Goal: Transaction & Acquisition: Book appointment/travel/reservation

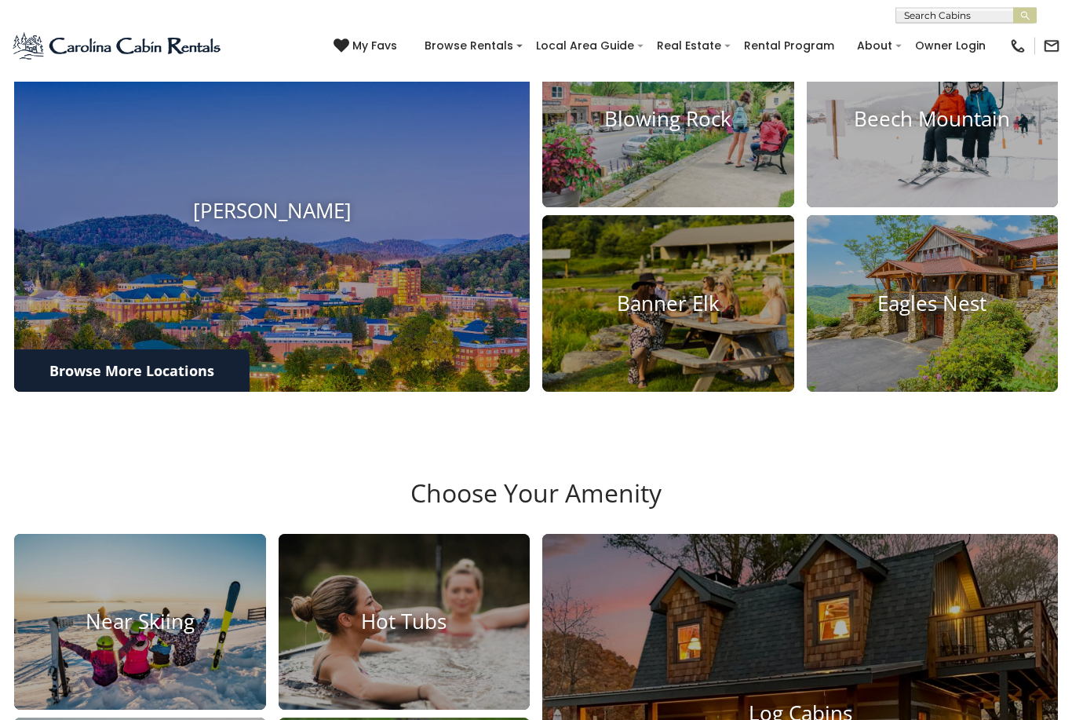
scroll to position [600, 0]
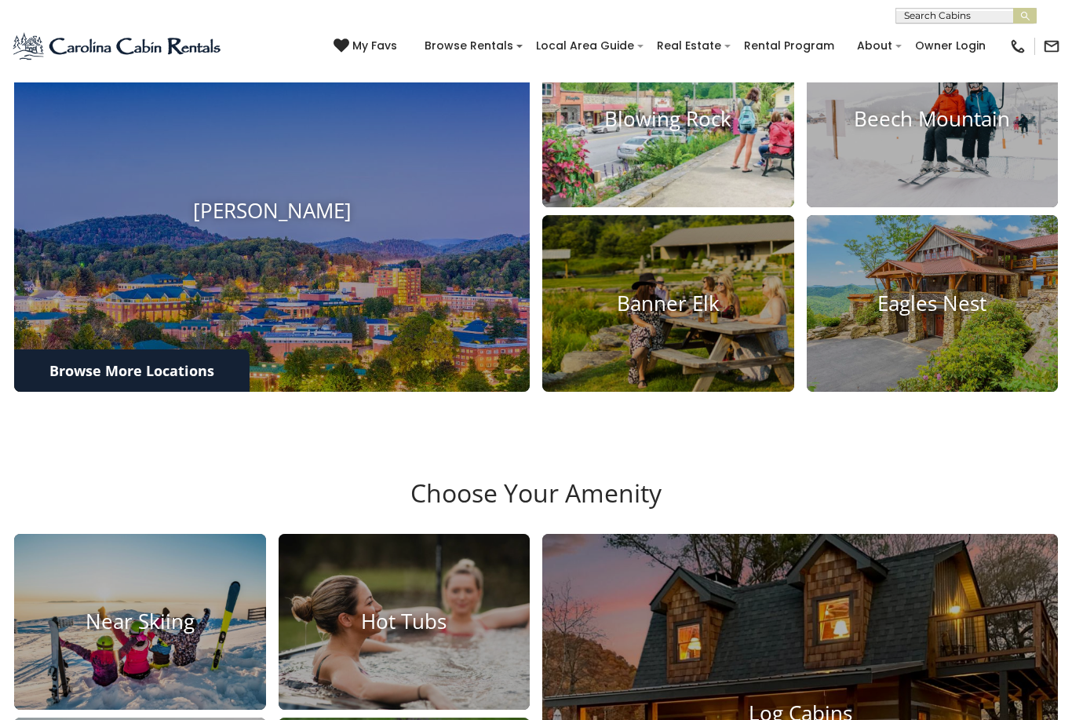
click at [718, 131] on h4 "Blowing Rock" at bounding box center [668, 119] width 252 height 24
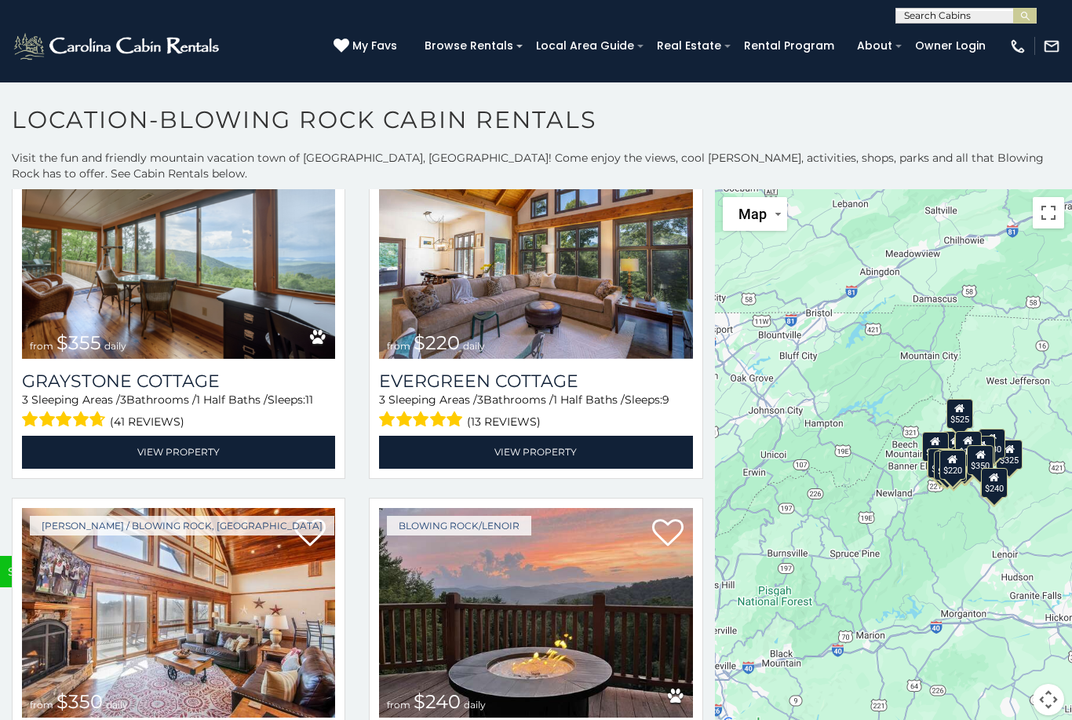
scroll to position [4749, 0]
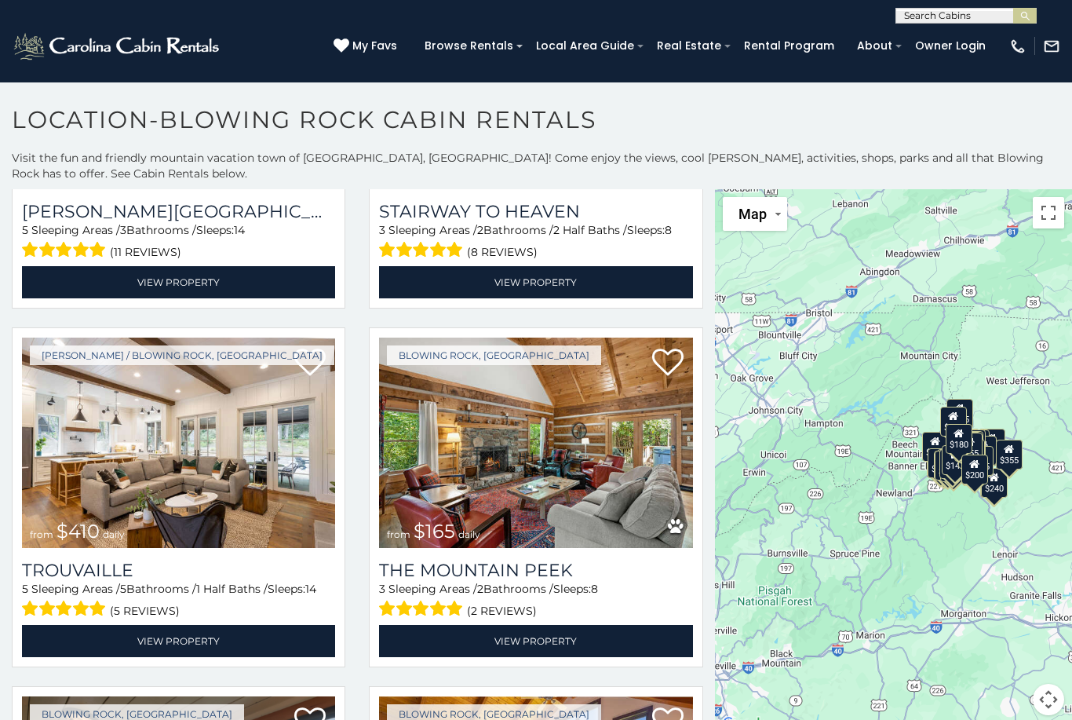
scroll to position [4203, 0]
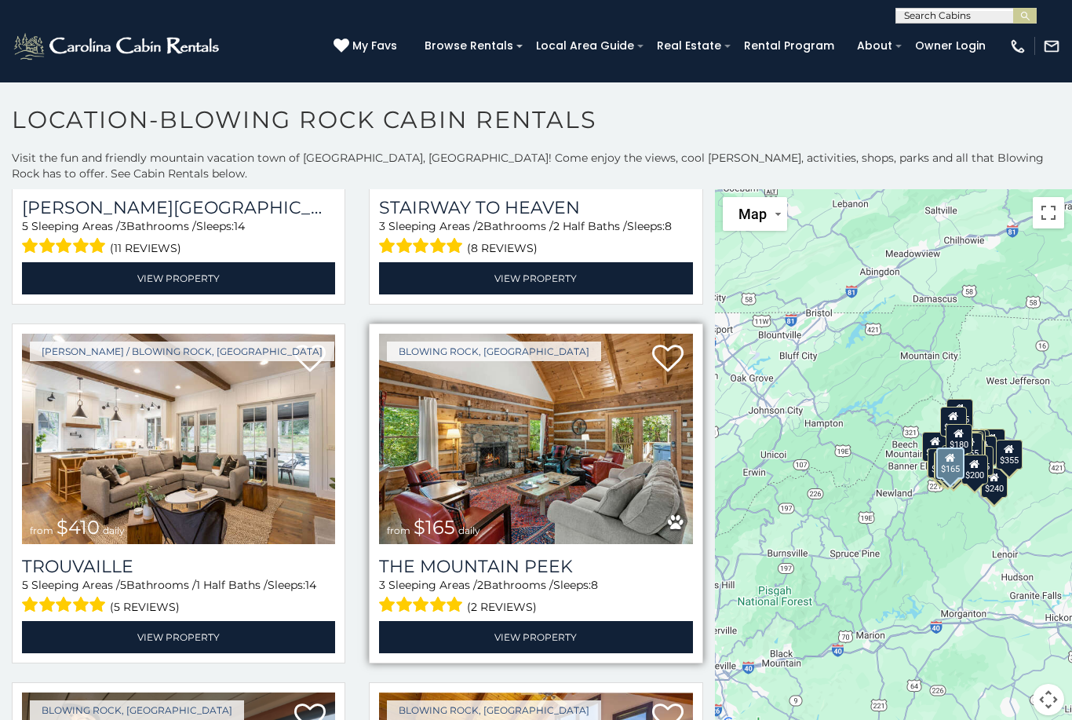
click at [621, 458] on img at bounding box center [535, 439] width 313 height 210
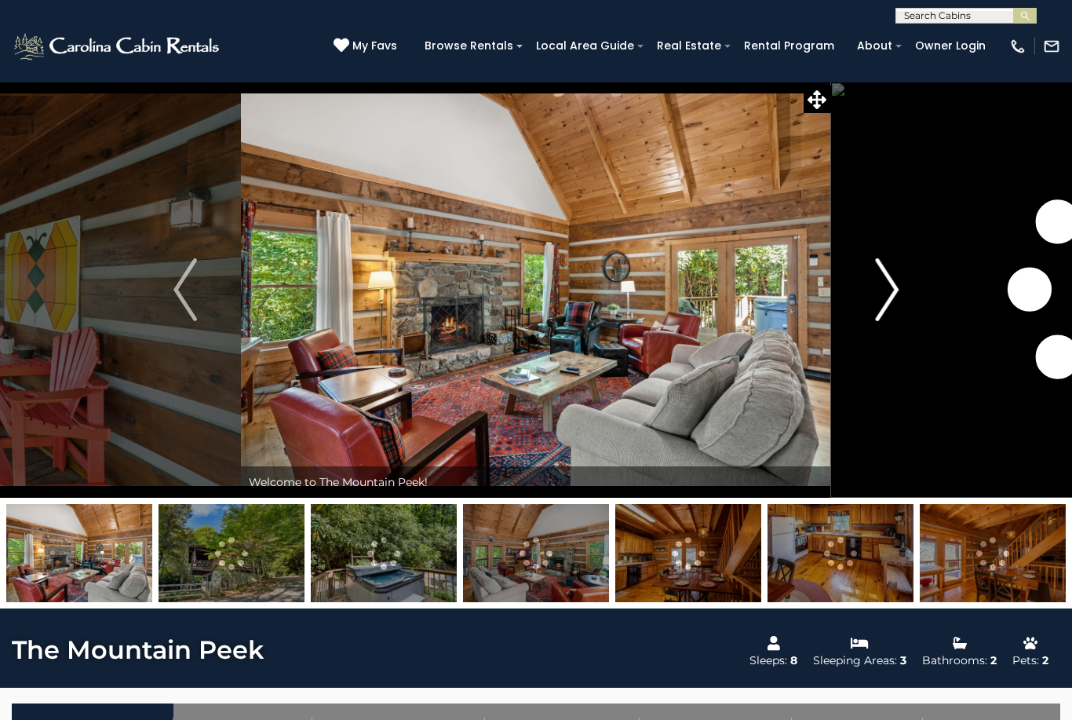
click at [903, 295] on button "Next" at bounding box center [886, 290] width 111 height 416
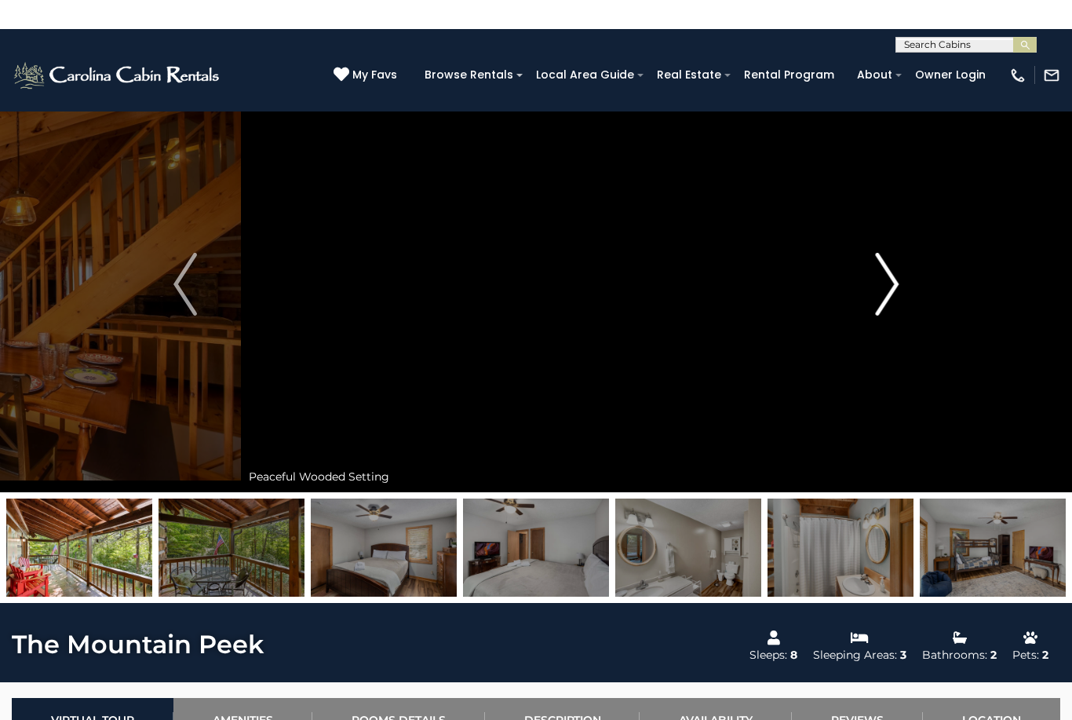
scroll to position [2, 0]
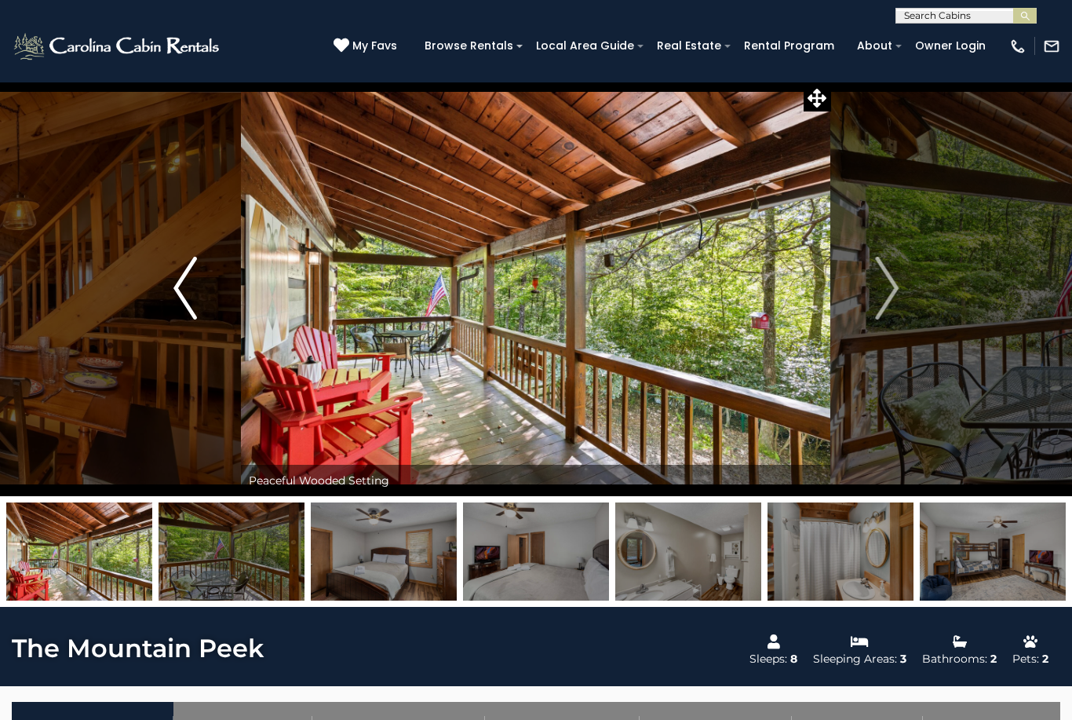
click at [184, 269] on img "Previous" at bounding box center [185, 288] width 24 height 63
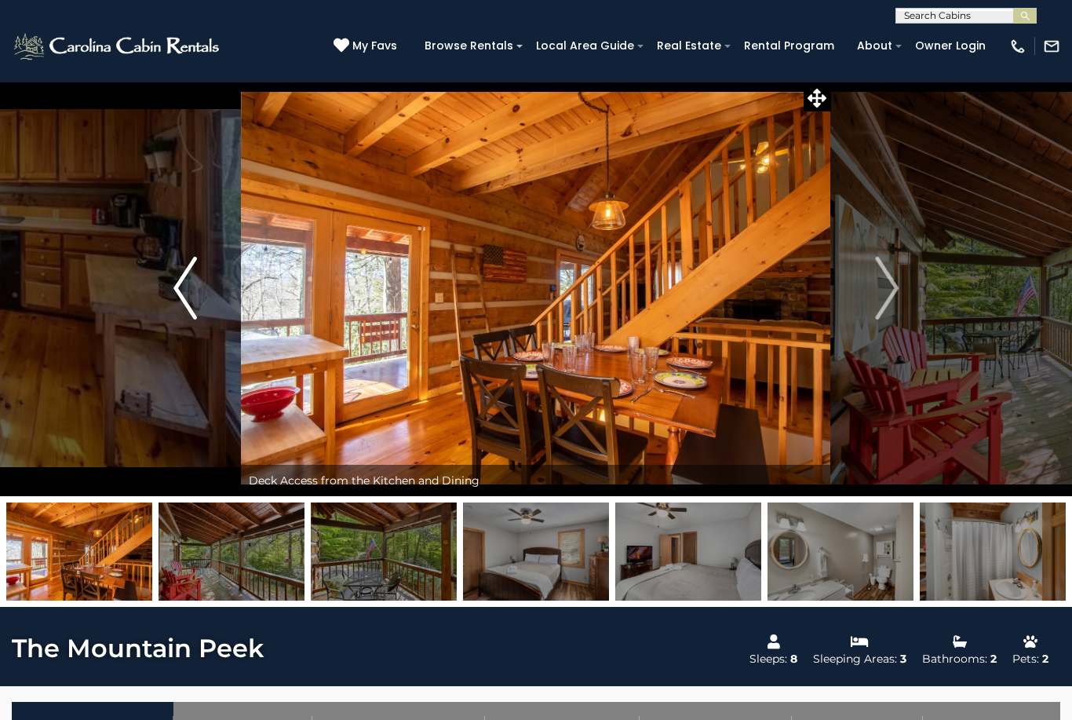
click at [178, 292] on img "Previous" at bounding box center [185, 288] width 24 height 63
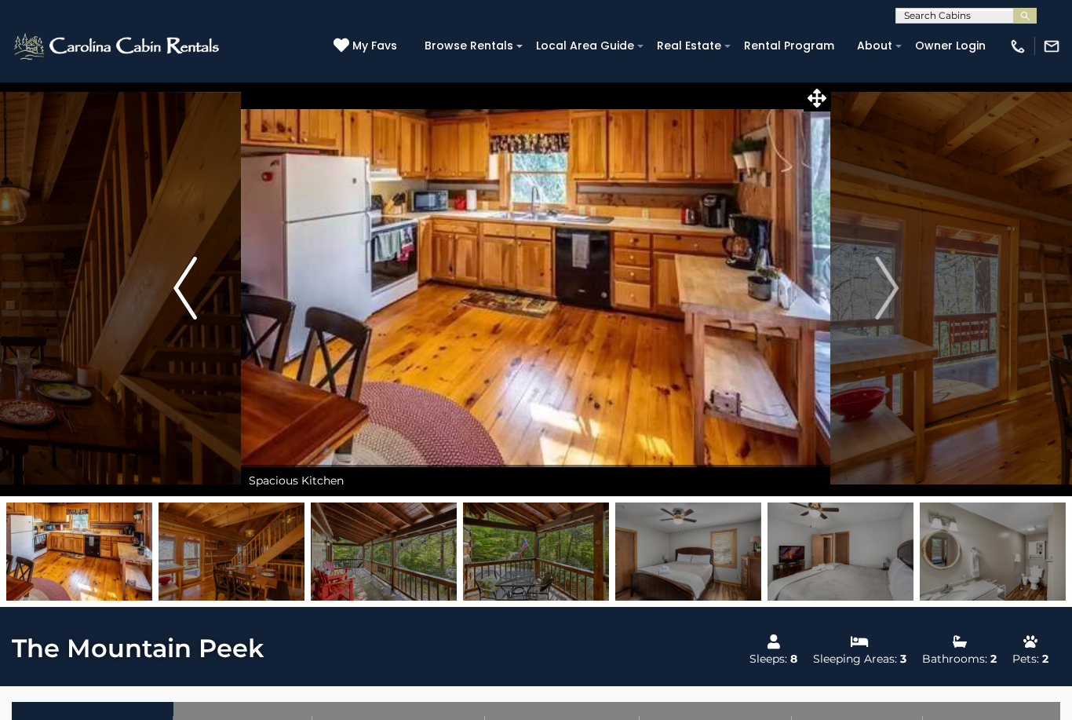
click at [181, 291] on img "Previous" at bounding box center [185, 288] width 24 height 63
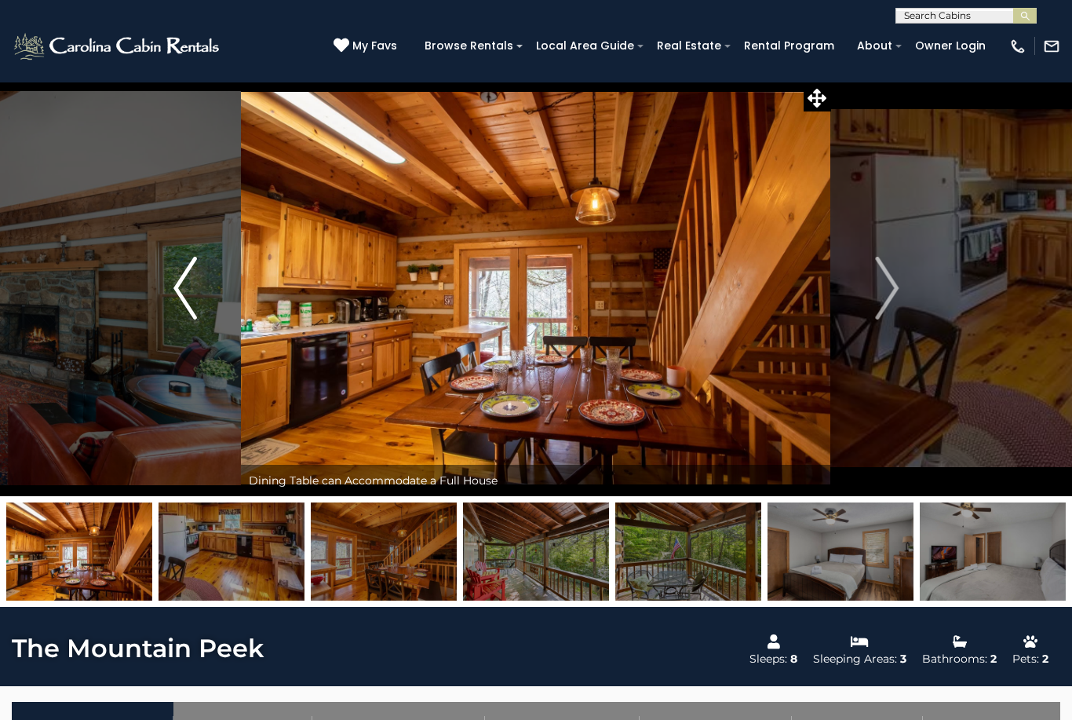
click at [173, 279] on button "Previous" at bounding box center [185, 288] width 111 height 416
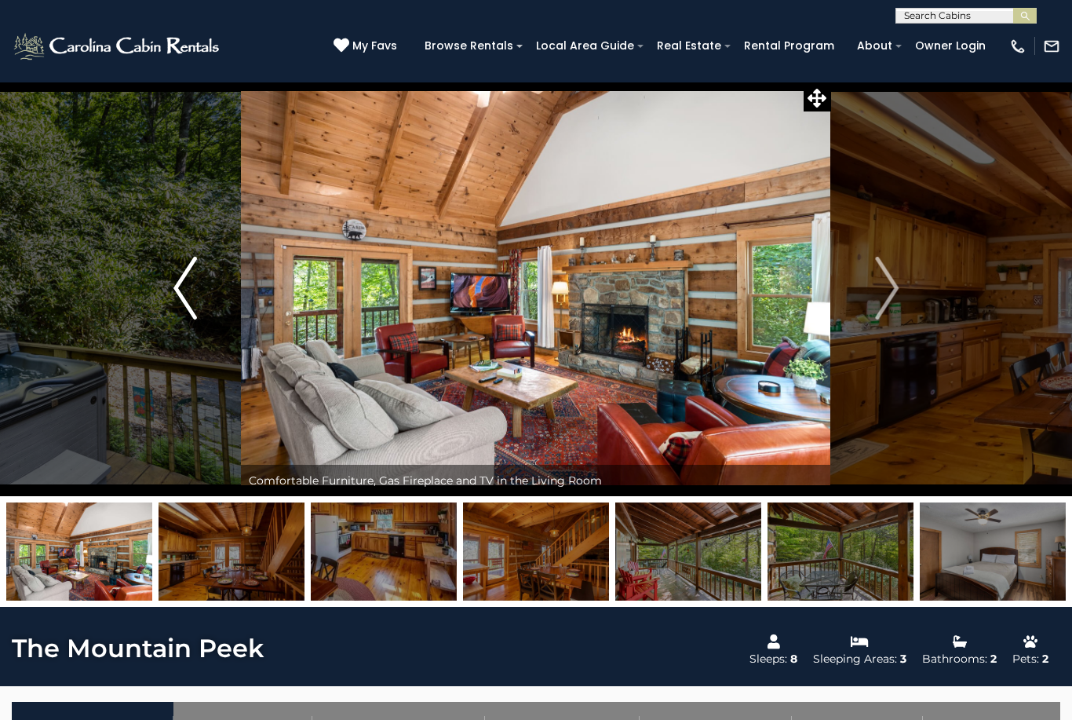
click at [182, 272] on img "Previous" at bounding box center [185, 288] width 24 height 63
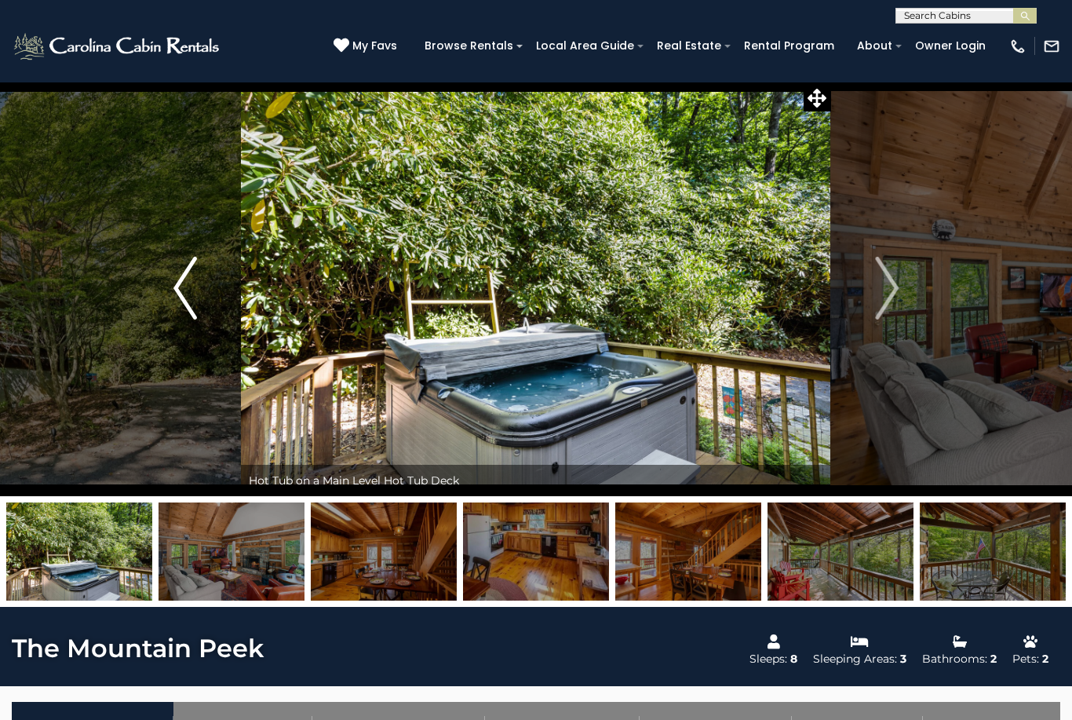
click at [179, 269] on img "Previous" at bounding box center [185, 288] width 24 height 63
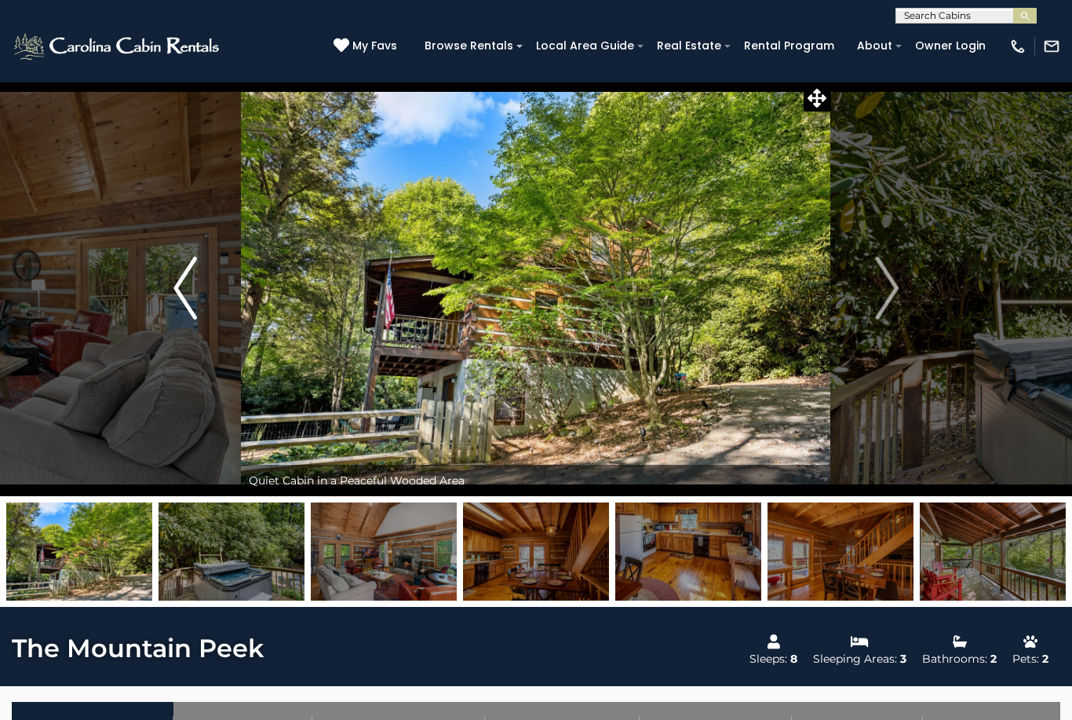
click at [170, 266] on button "Previous" at bounding box center [185, 288] width 111 height 416
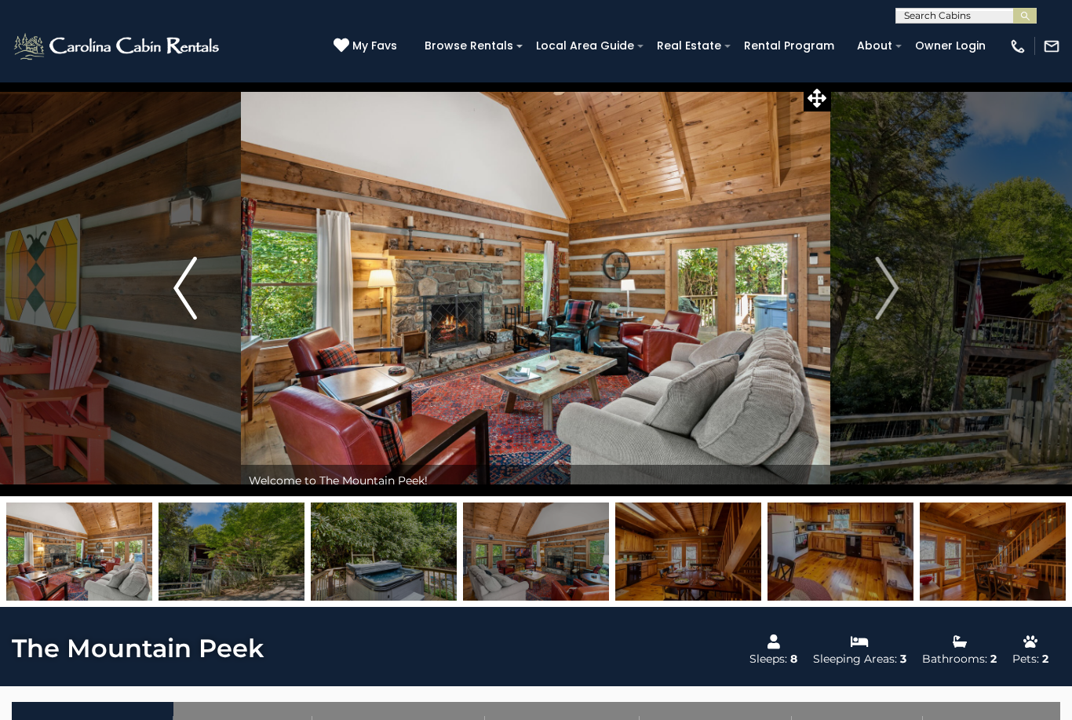
click at [169, 264] on button "Previous" at bounding box center [185, 288] width 111 height 416
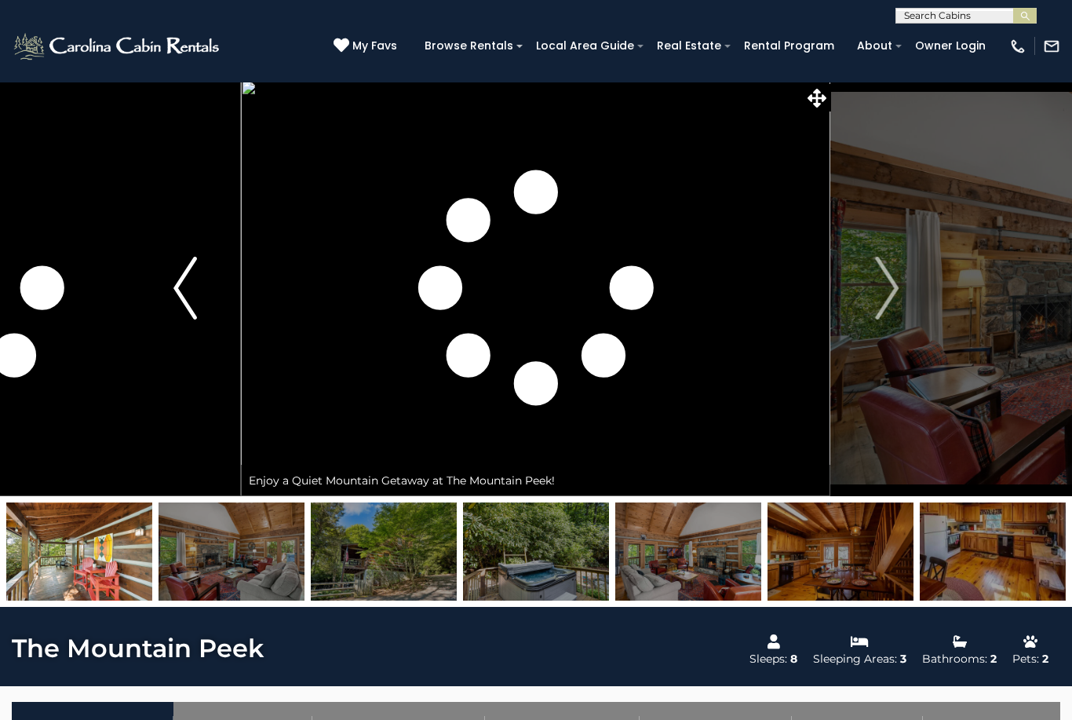
click at [169, 291] on button "Previous" at bounding box center [185, 288] width 111 height 416
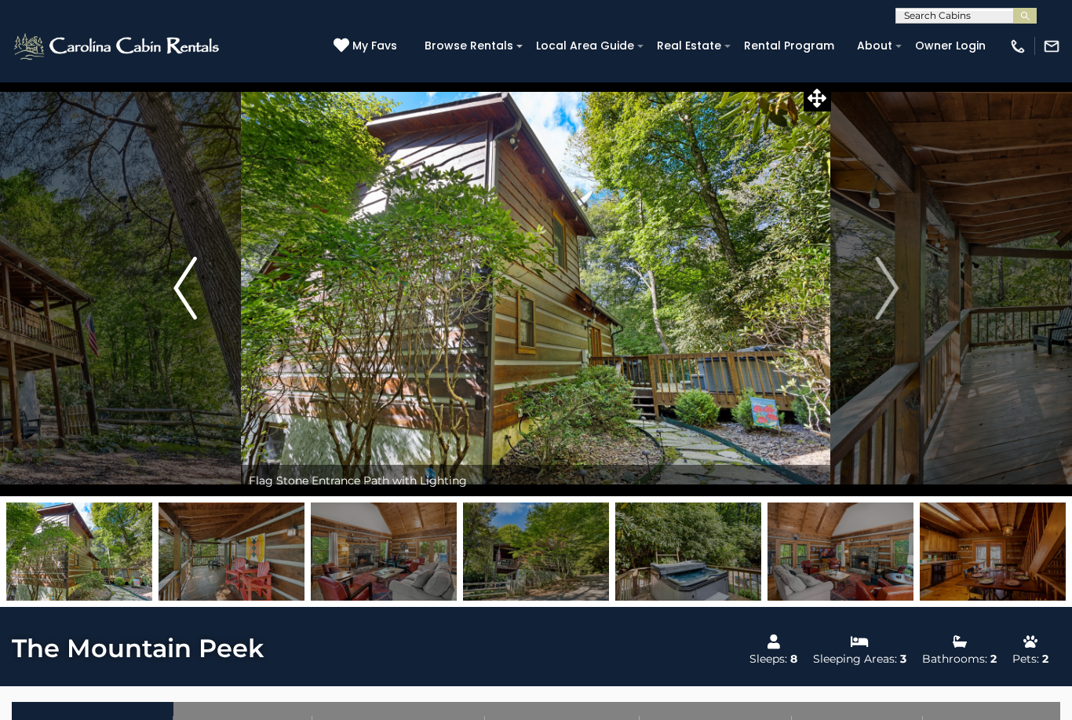
click at [173, 290] on img "Previous" at bounding box center [185, 288] width 24 height 63
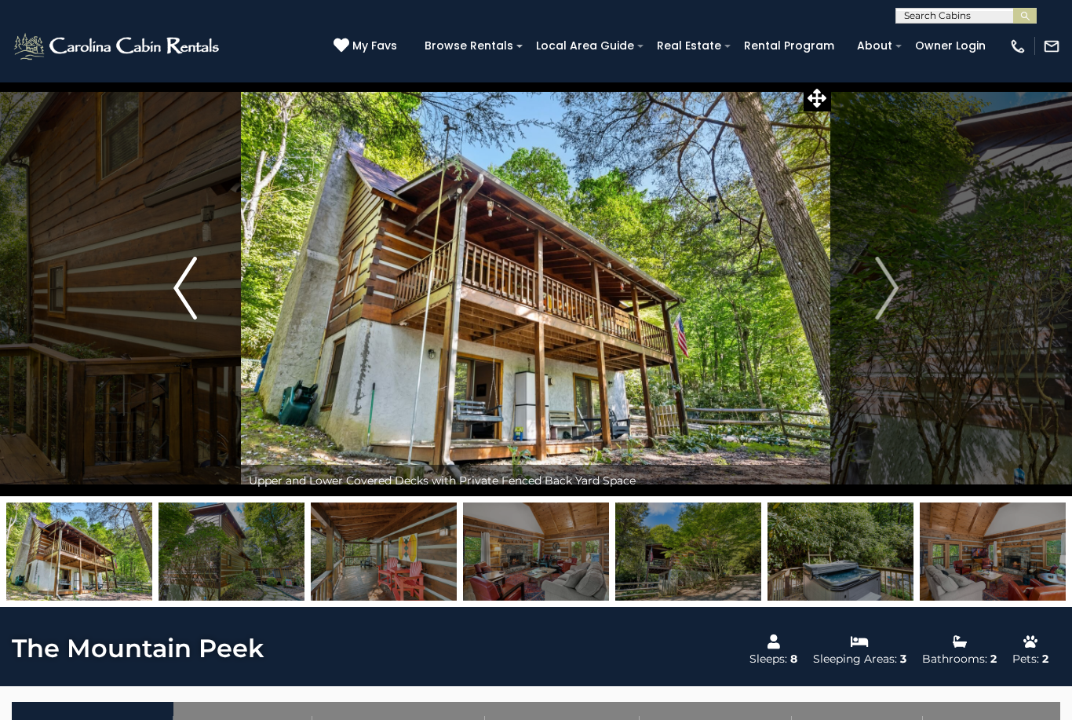
click at [177, 293] on img "Previous" at bounding box center [185, 288] width 24 height 63
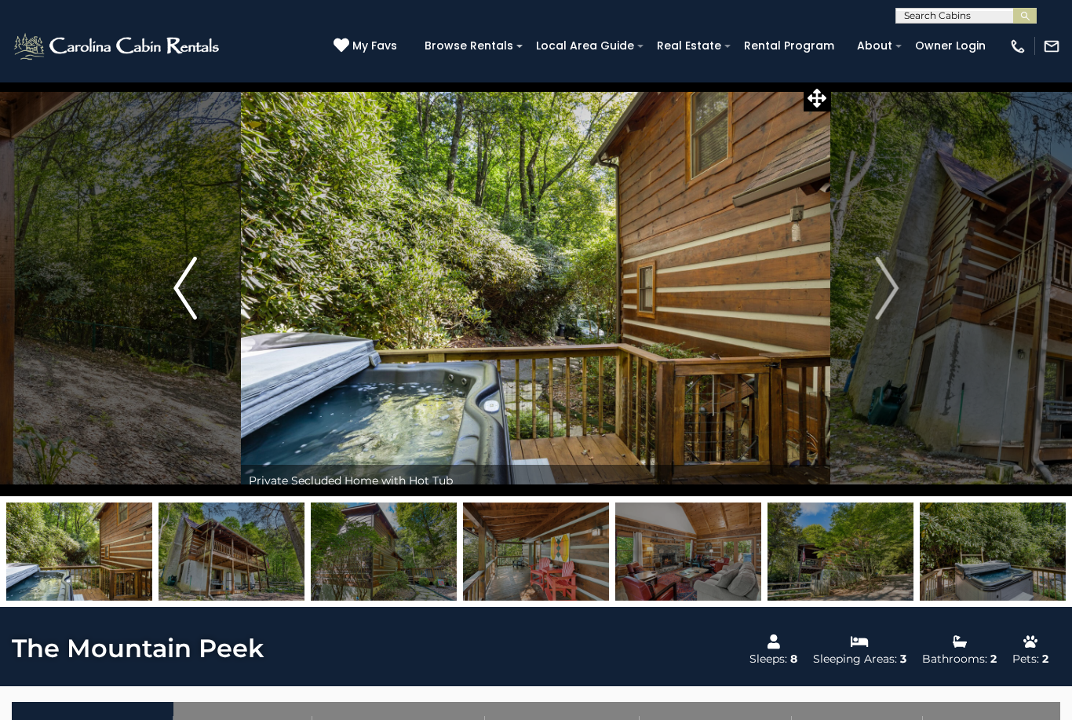
click at [173, 290] on img "Previous" at bounding box center [185, 288] width 24 height 63
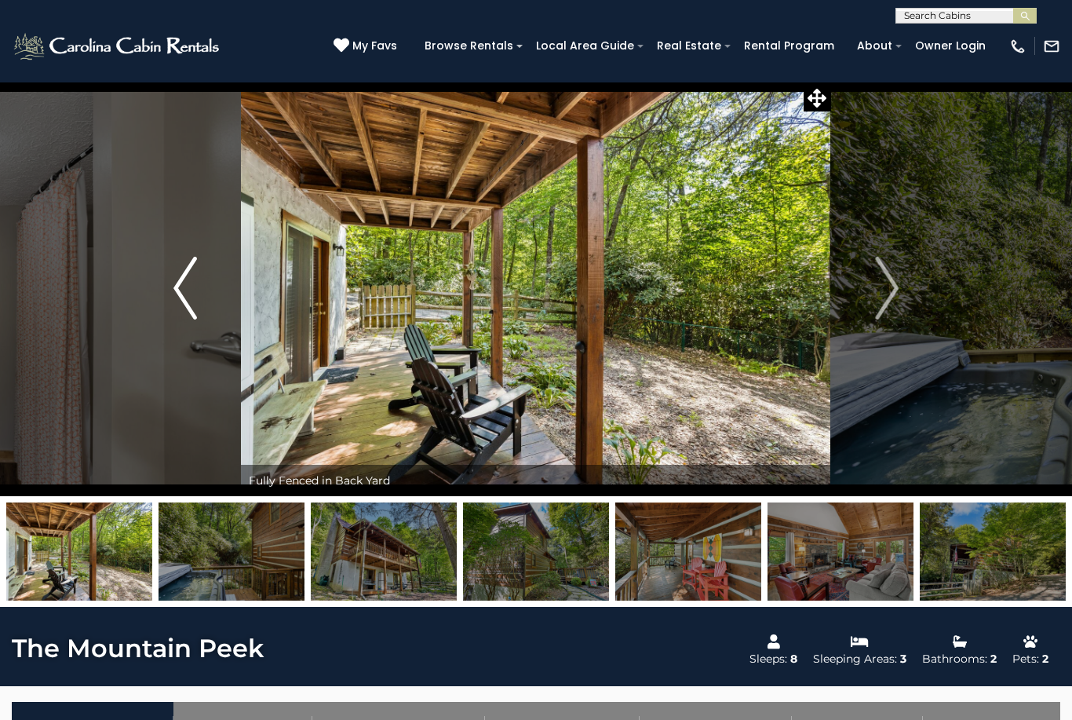
click at [174, 291] on img "Previous" at bounding box center [185, 288] width 24 height 63
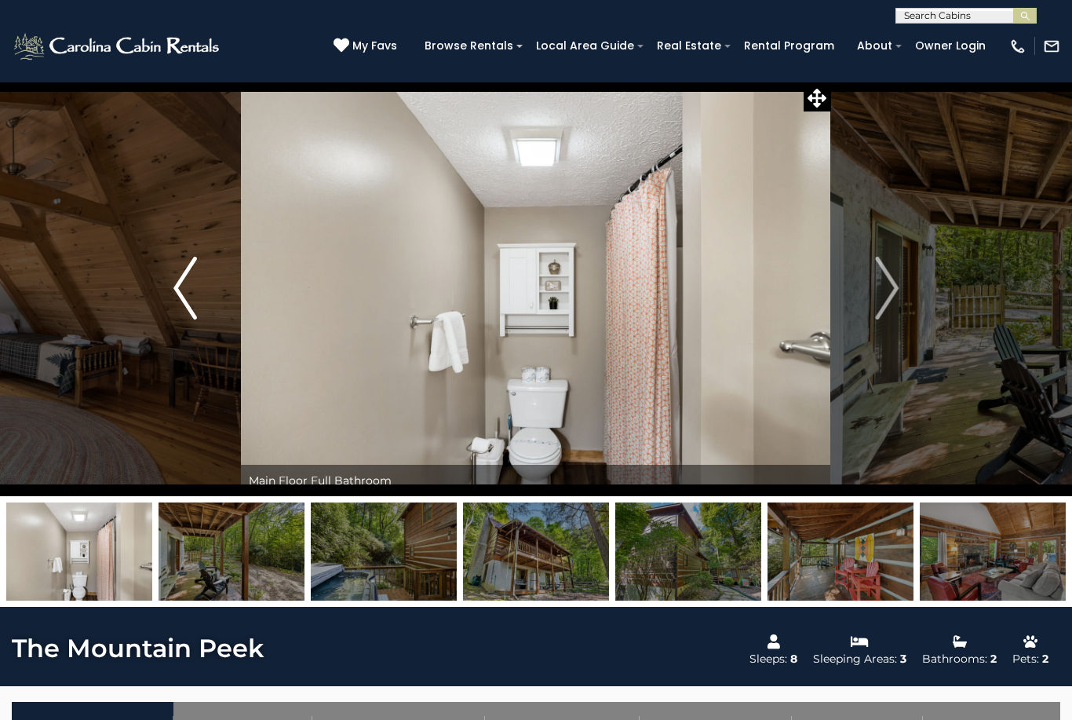
click at [173, 292] on button "Previous" at bounding box center [185, 288] width 111 height 416
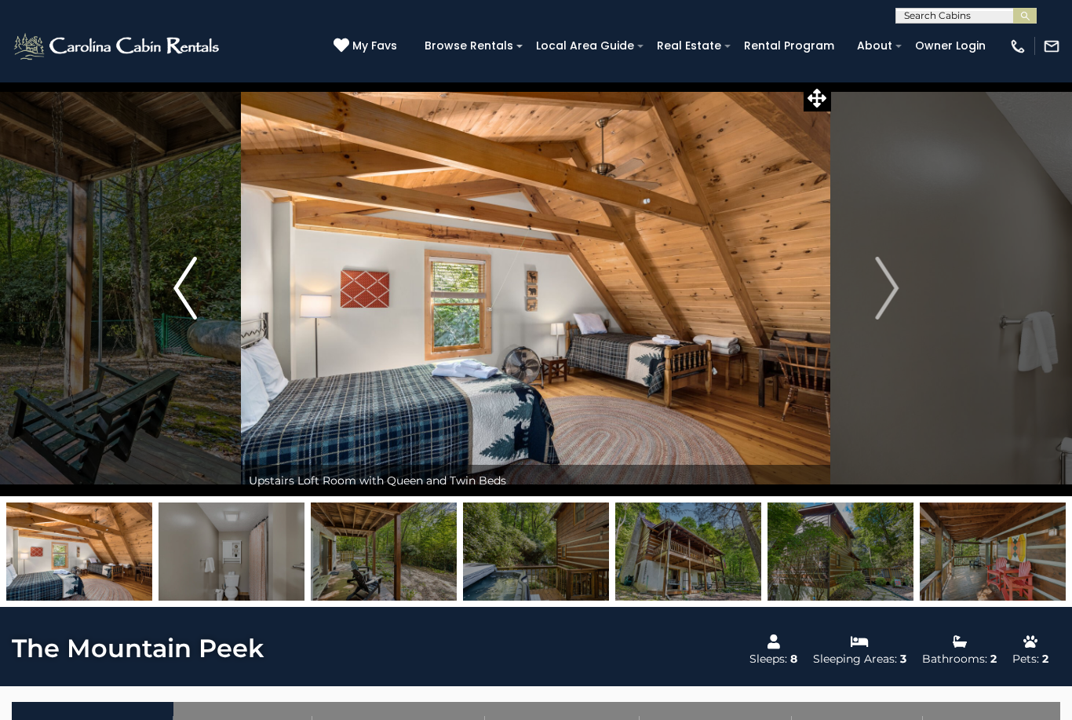
click at [178, 298] on img "Previous" at bounding box center [185, 288] width 24 height 63
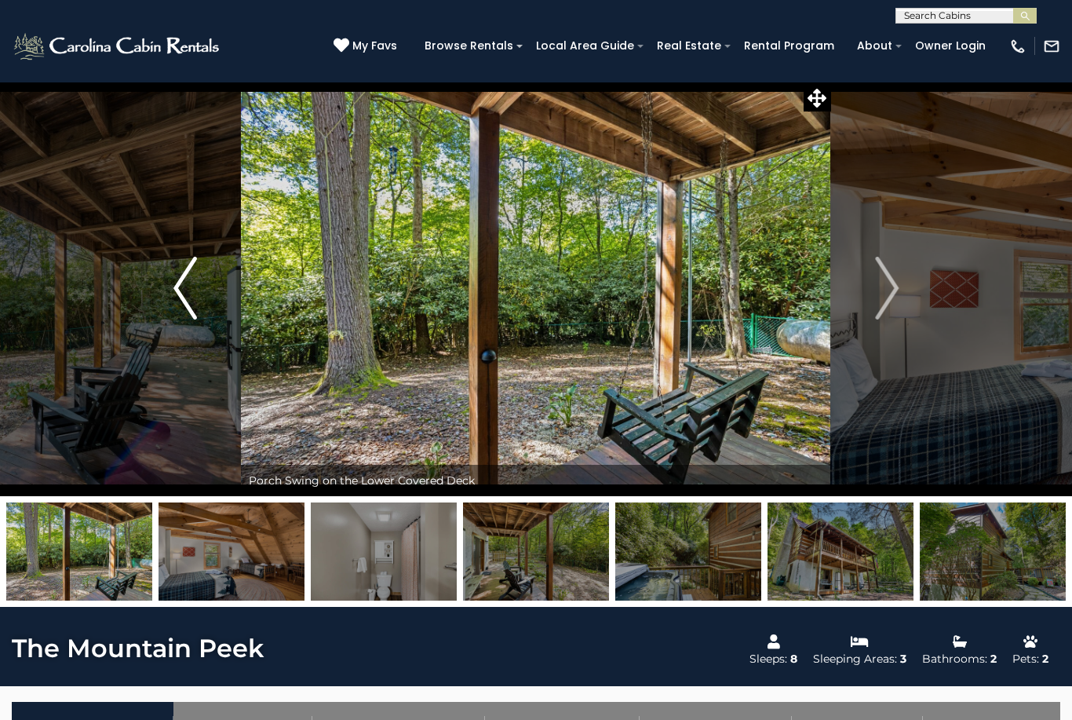
click at [181, 298] on img "Previous" at bounding box center [185, 288] width 24 height 63
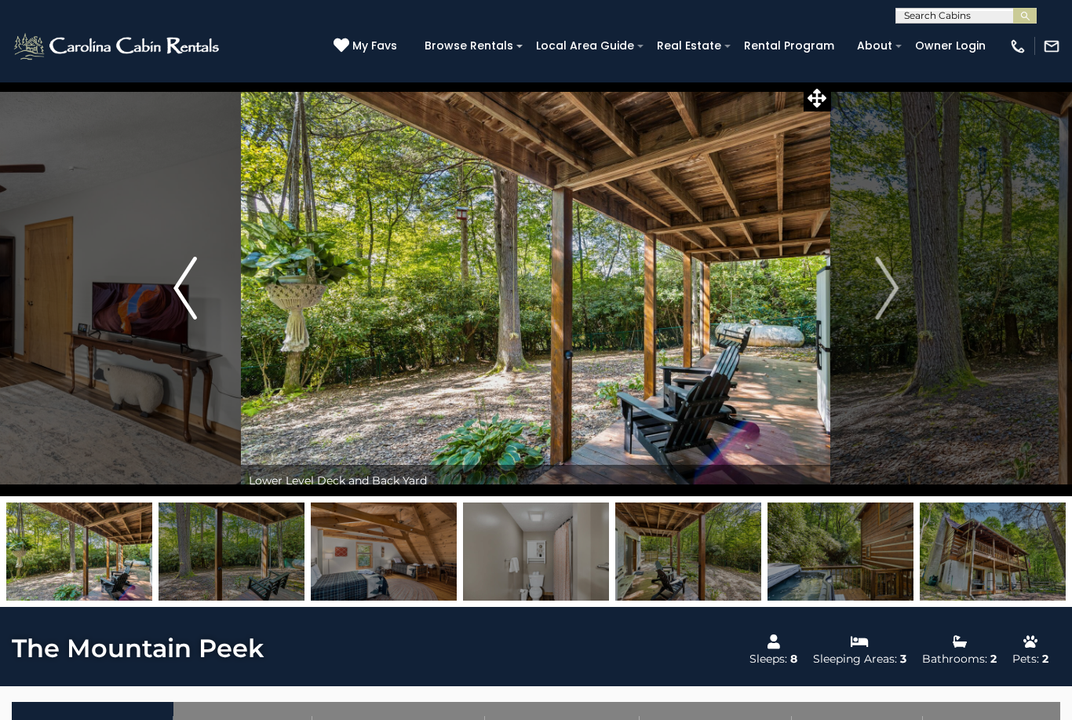
click at [181, 299] on img "Previous" at bounding box center [185, 288] width 24 height 63
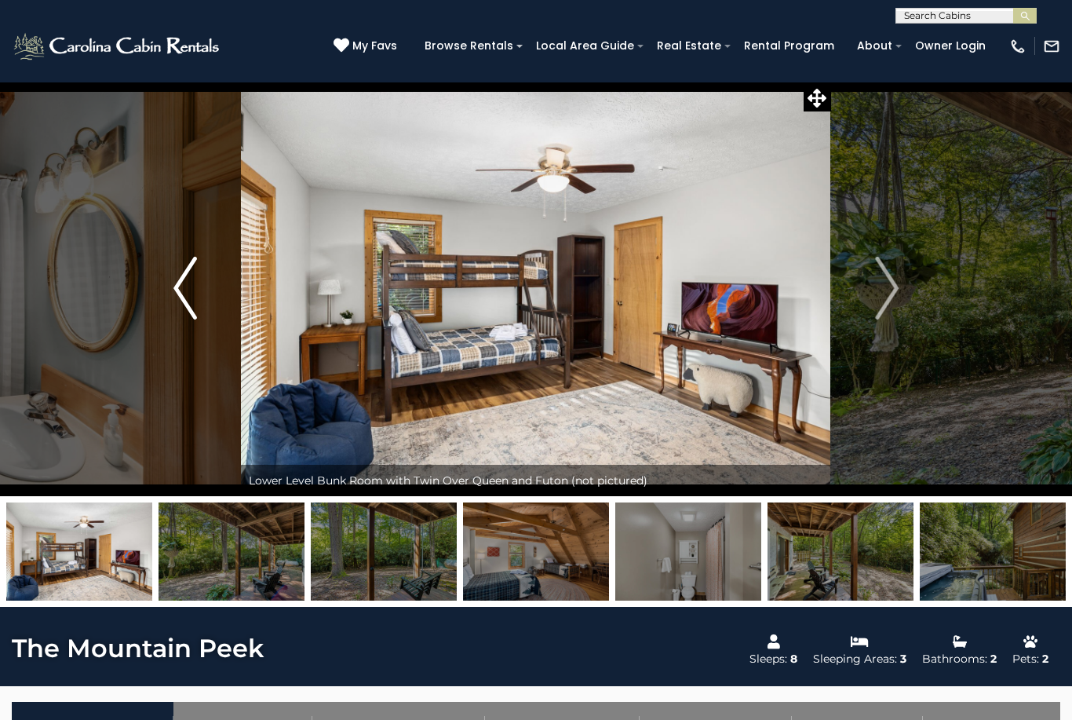
click at [183, 305] on img "Previous" at bounding box center [185, 288] width 24 height 63
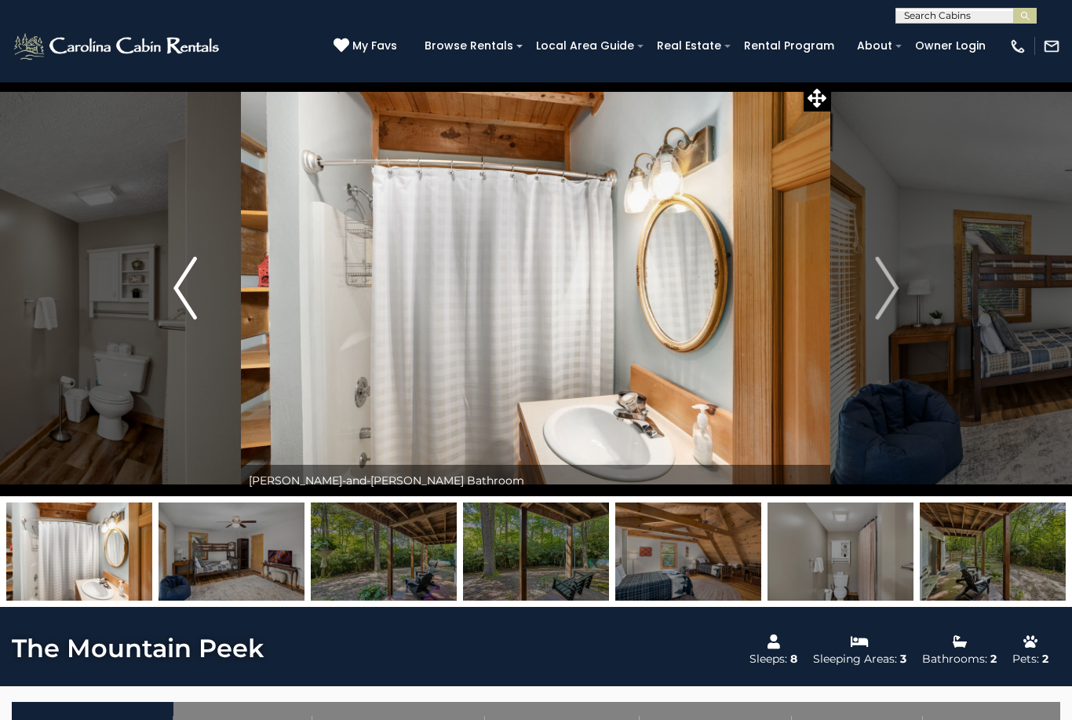
click at [185, 305] on img "Previous" at bounding box center [185, 288] width 24 height 63
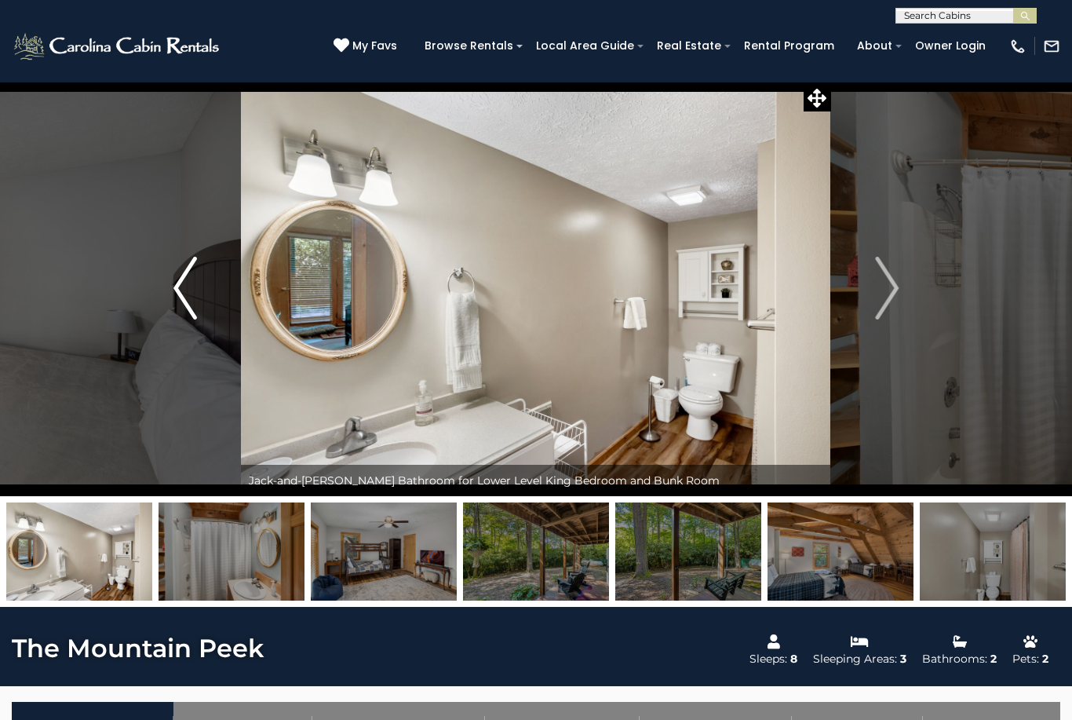
click at [183, 302] on img "Previous" at bounding box center [185, 288] width 24 height 63
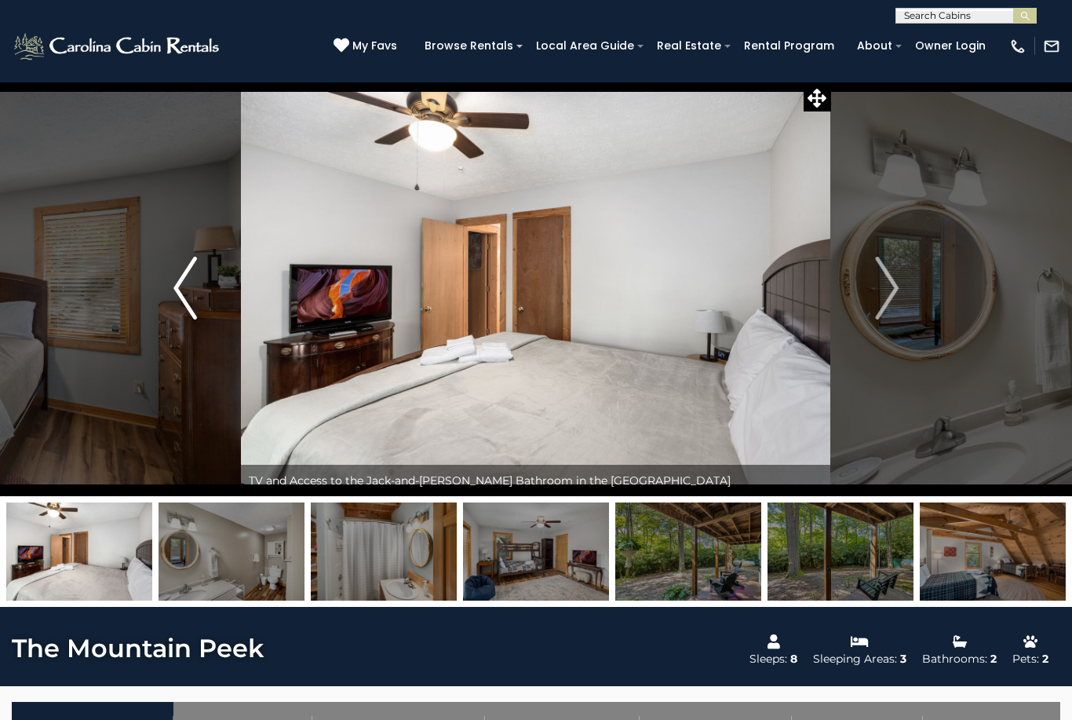
click at [179, 295] on img "Previous" at bounding box center [185, 288] width 24 height 63
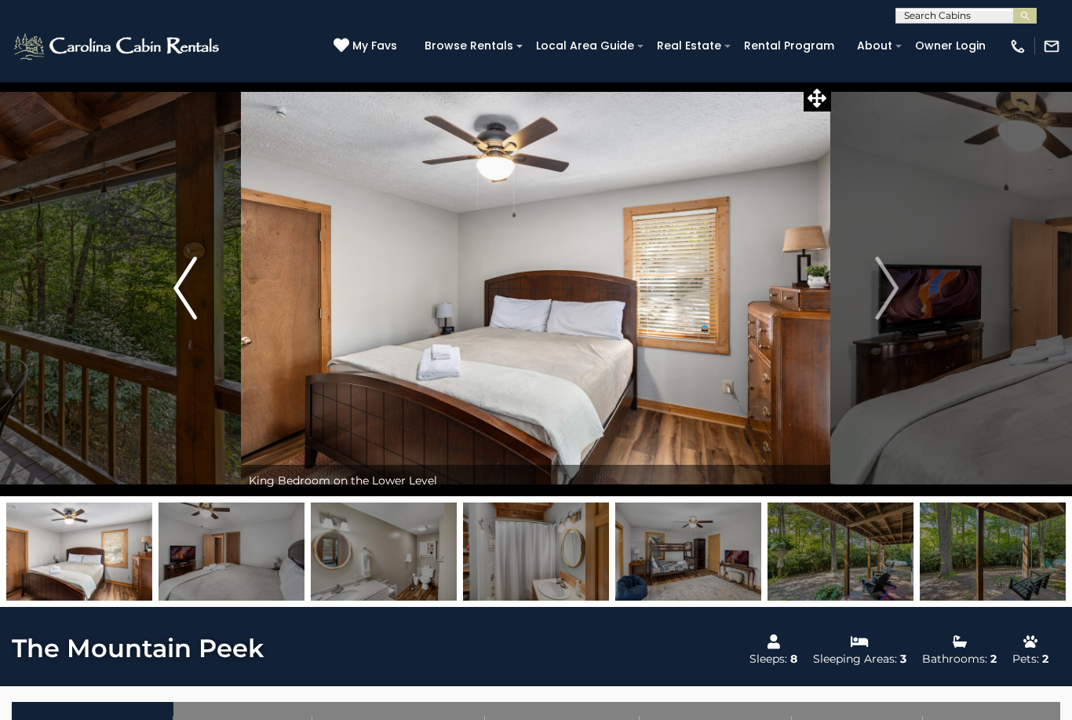
click at [181, 301] on img "Previous" at bounding box center [185, 288] width 24 height 63
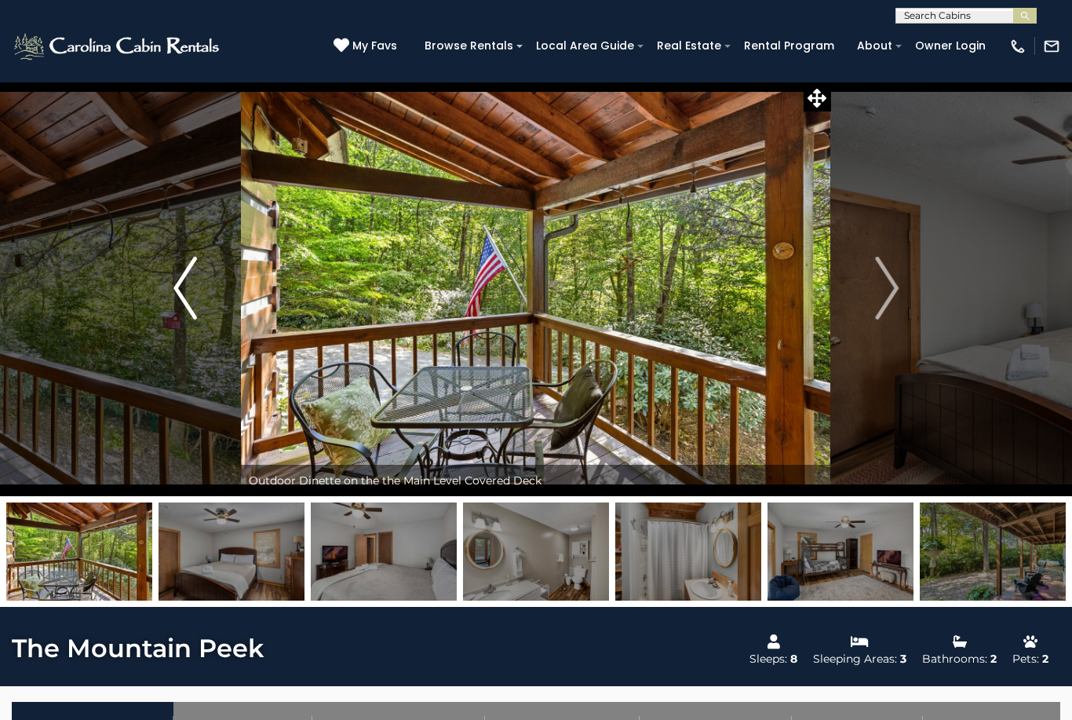
click at [180, 301] on img "Previous" at bounding box center [185, 288] width 24 height 63
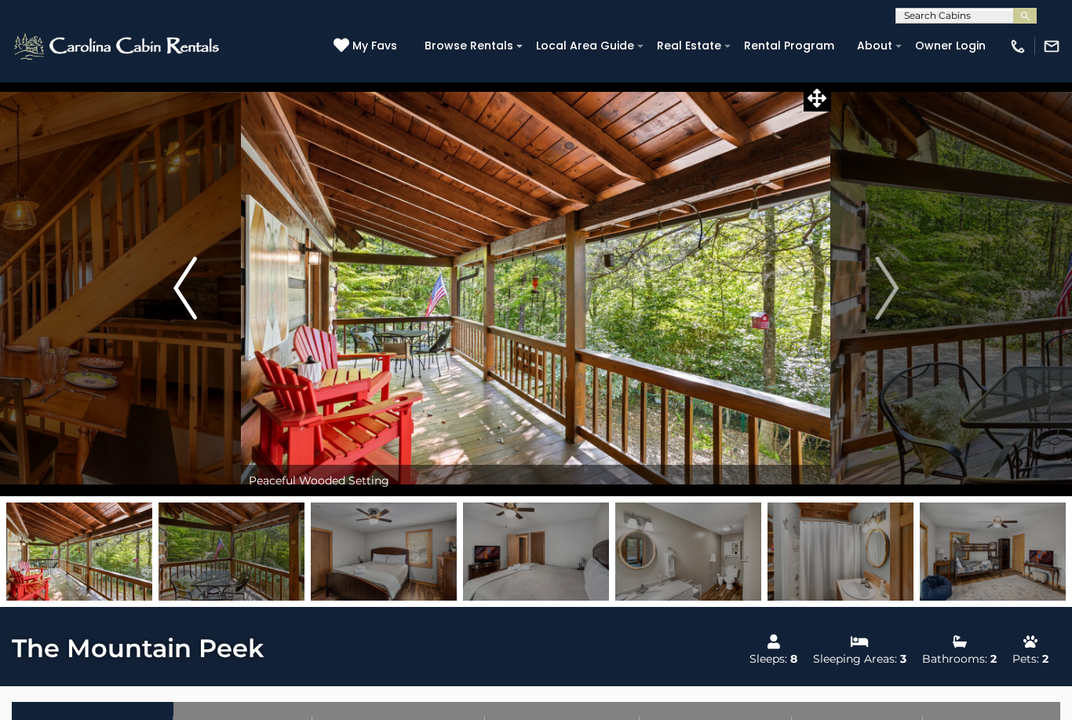
click at [181, 298] on img "Previous" at bounding box center [185, 288] width 24 height 63
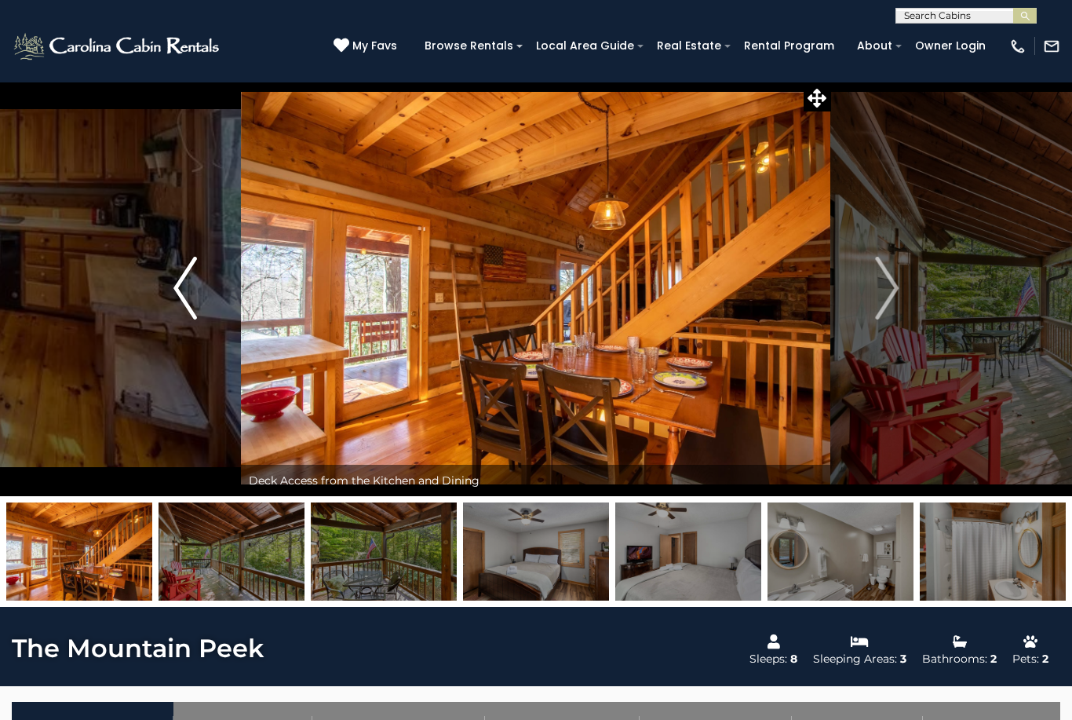
click at [184, 304] on img "Previous" at bounding box center [185, 288] width 24 height 63
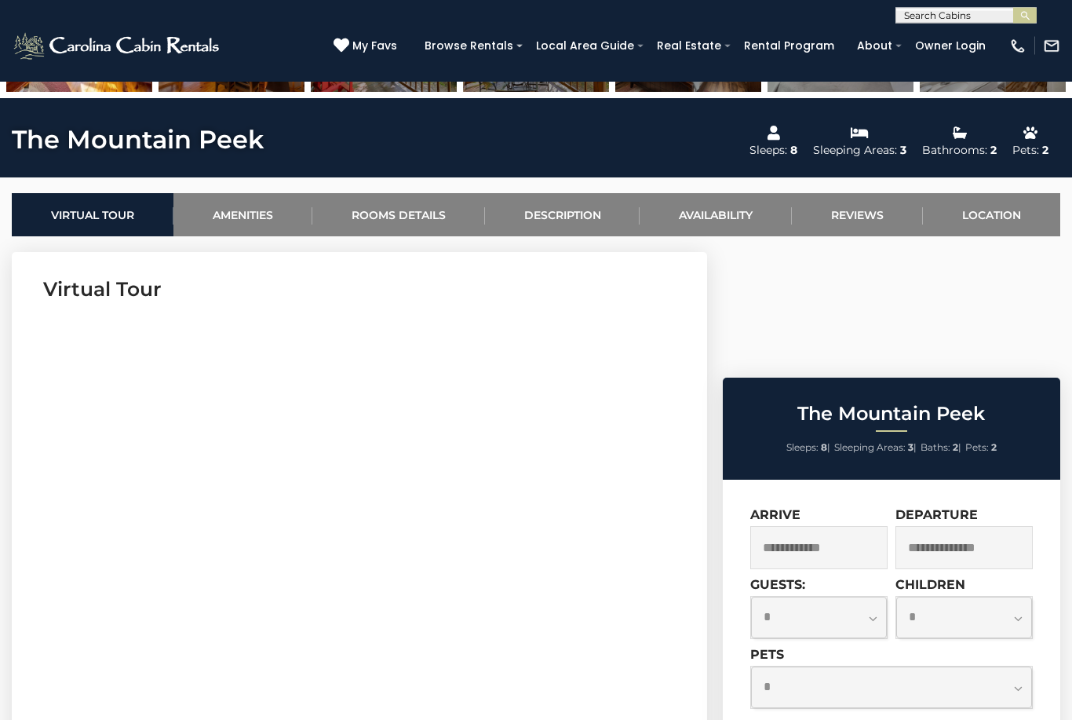
scroll to position [511, 0]
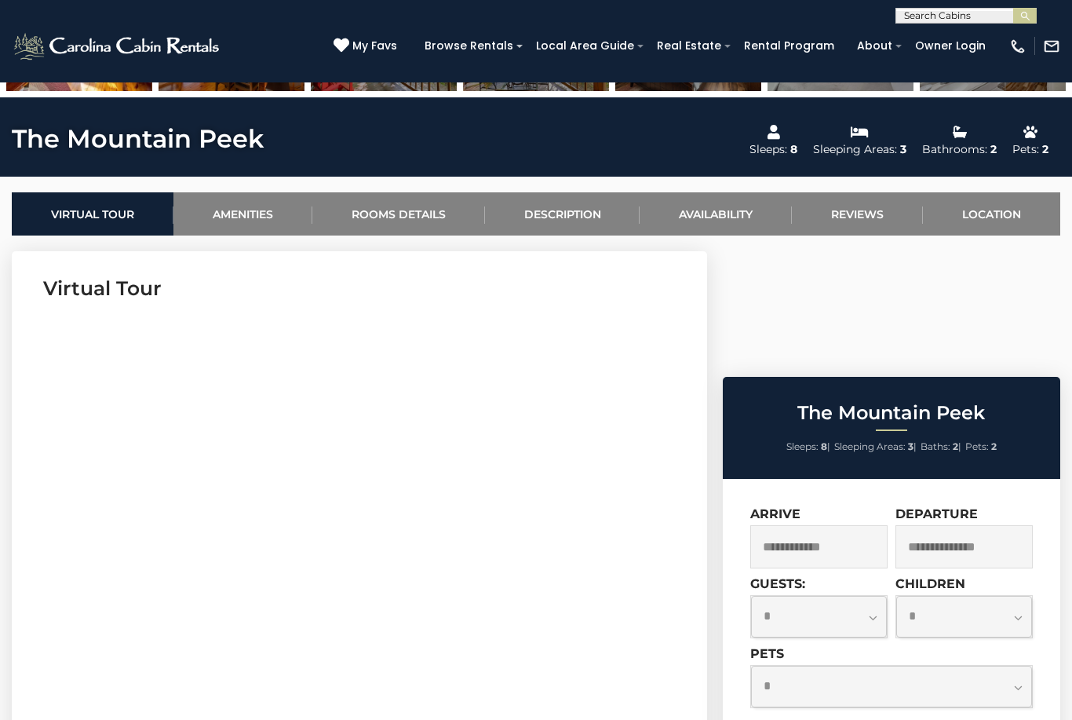
click at [840, 525] on input "text" at bounding box center [818, 546] width 137 height 43
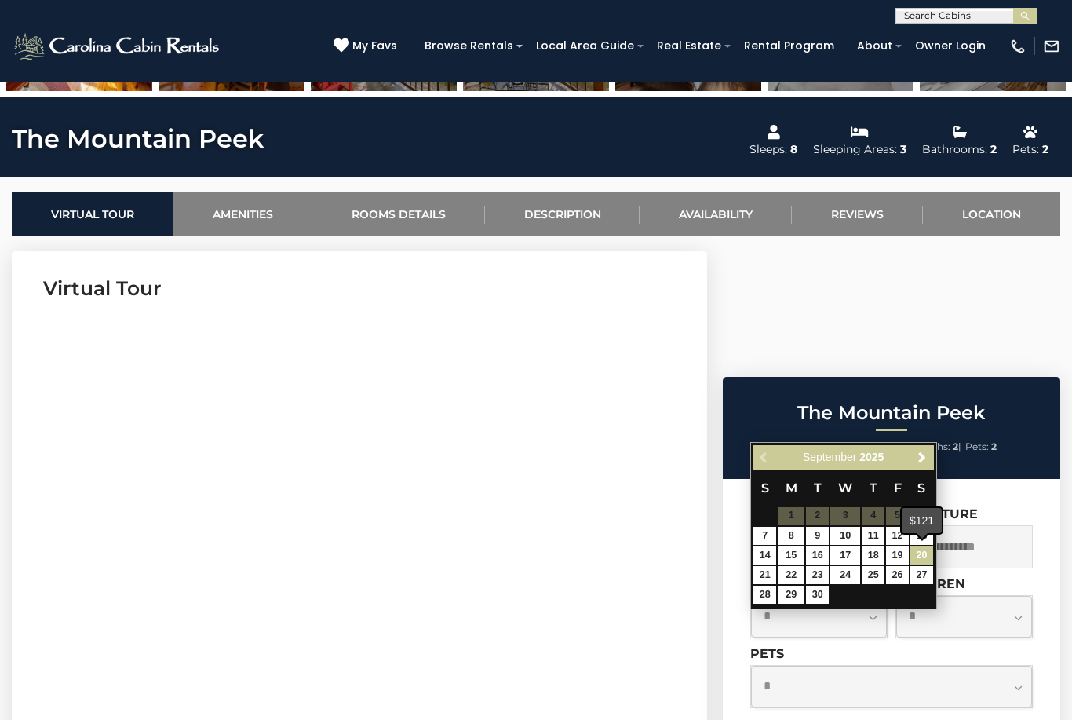
click at [923, 557] on link "20" at bounding box center [922, 555] width 23 height 18
type input "**********"
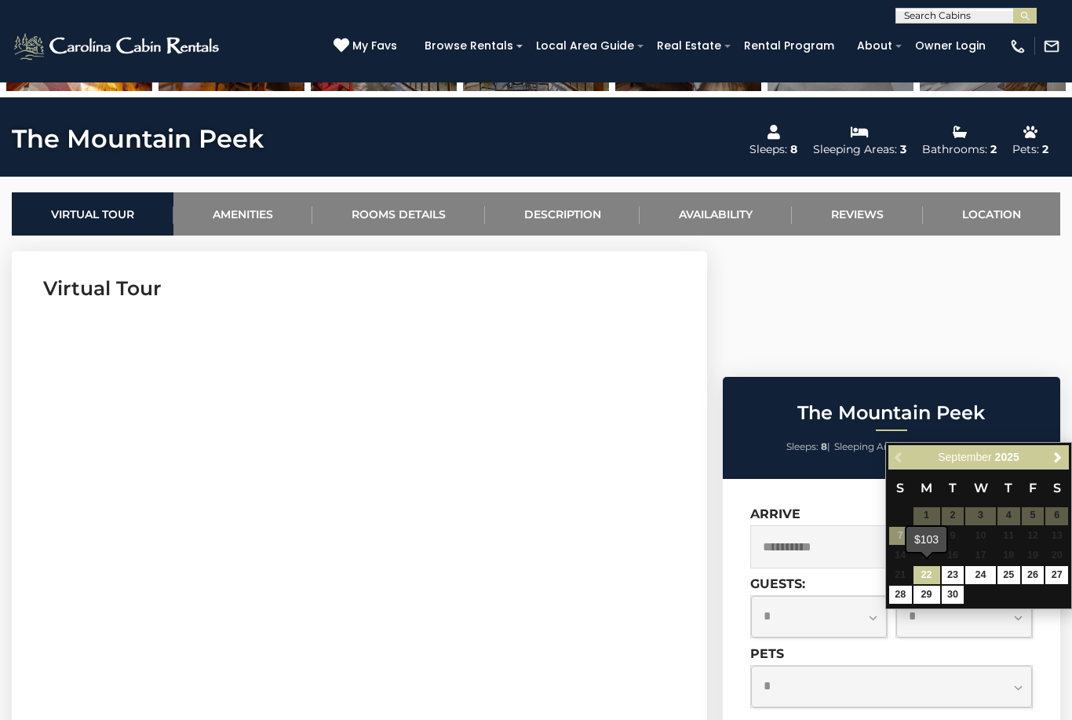
click at [929, 572] on link "22" at bounding box center [927, 575] width 27 height 18
type input "**********"
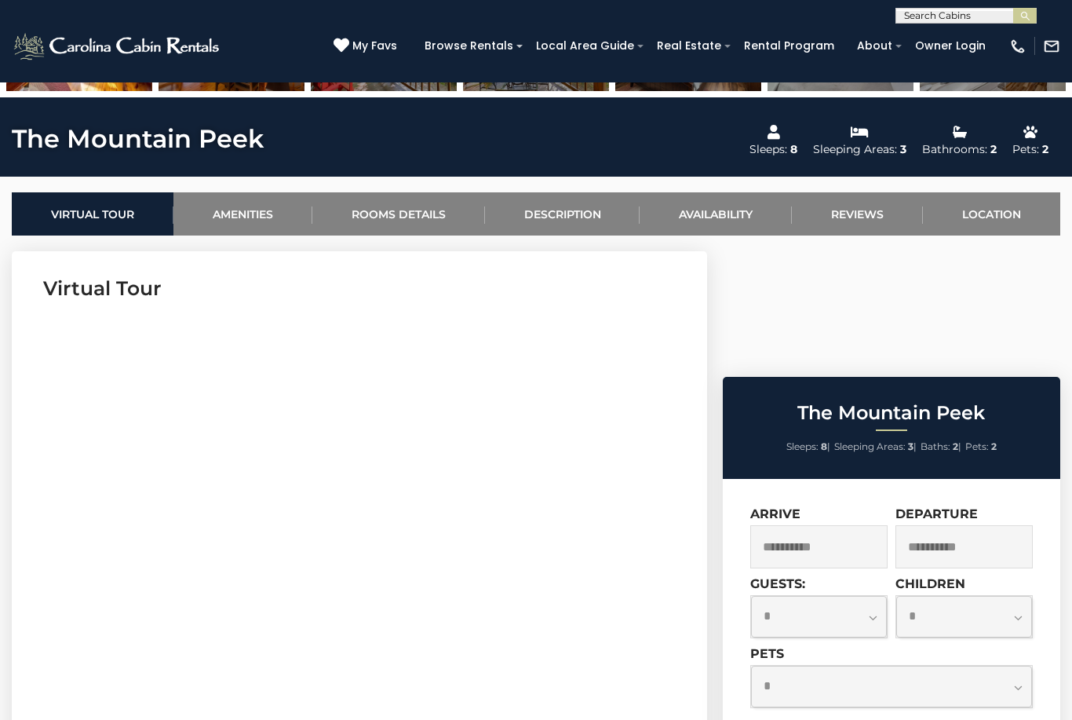
click at [867, 596] on select "**********" at bounding box center [819, 617] width 136 height 42
select select "*"
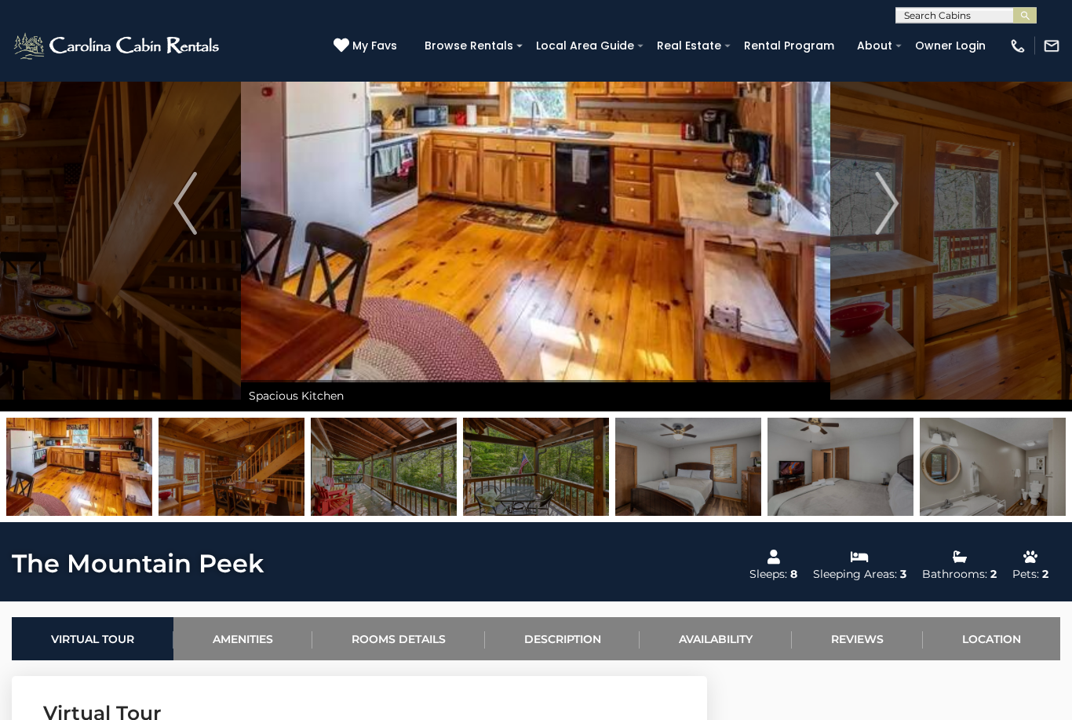
scroll to position [0, 0]
